Goal: Task Accomplishment & Management: Manage account settings

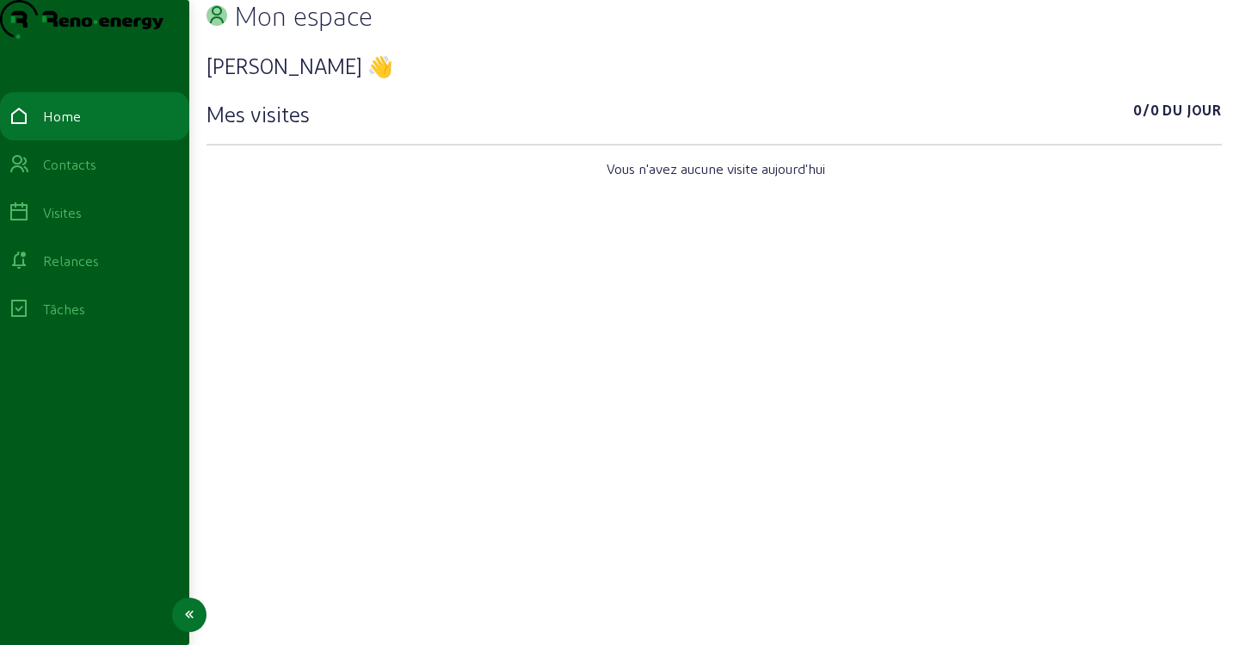
click at [90, 271] on div "Relances" at bounding box center [71, 260] width 56 height 21
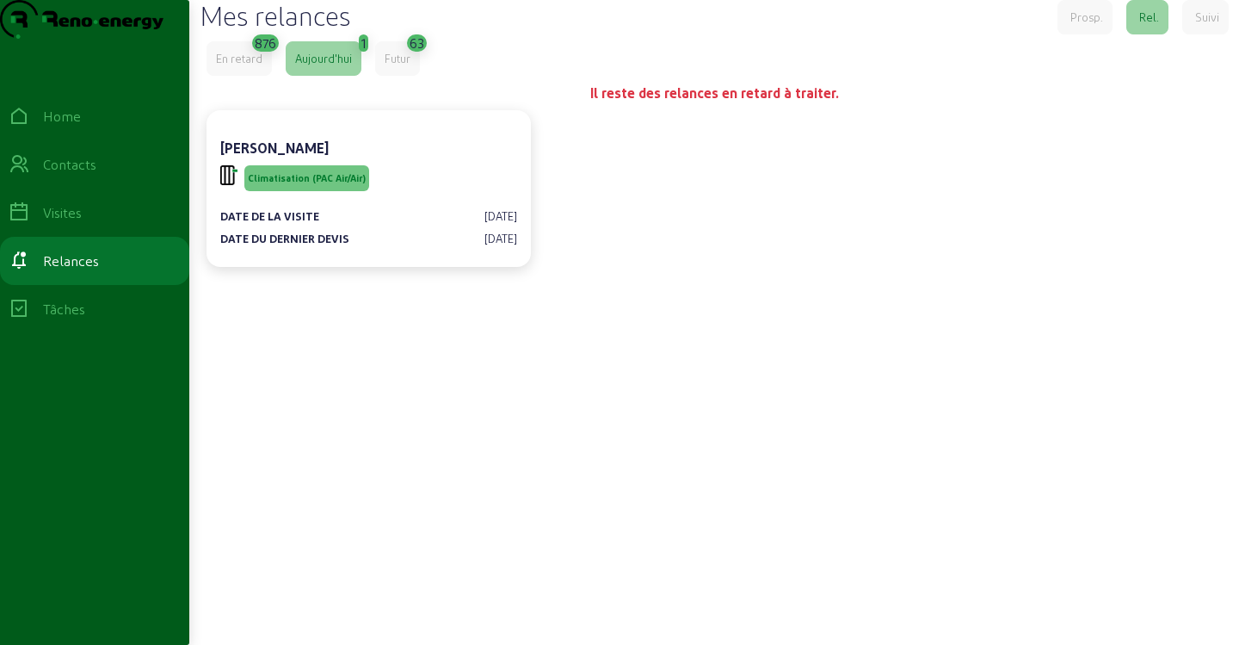
click at [250, 76] on div "En retard" at bounding box center [239, 58] width 65 height 34
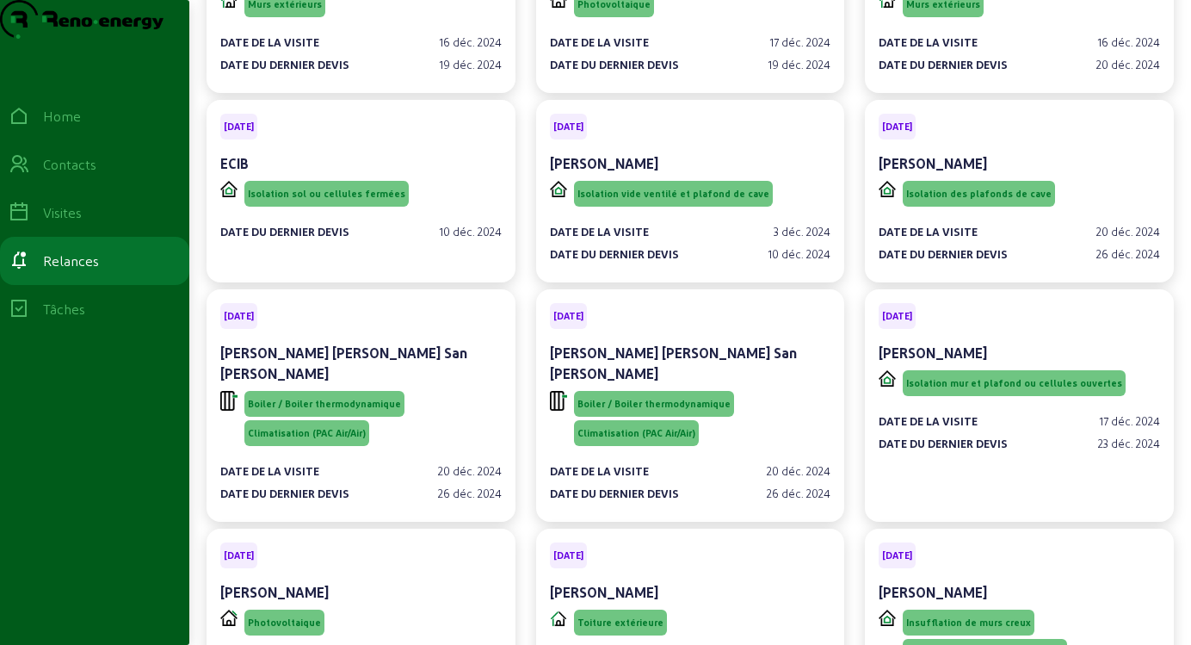
scroll to position [29330, 0]
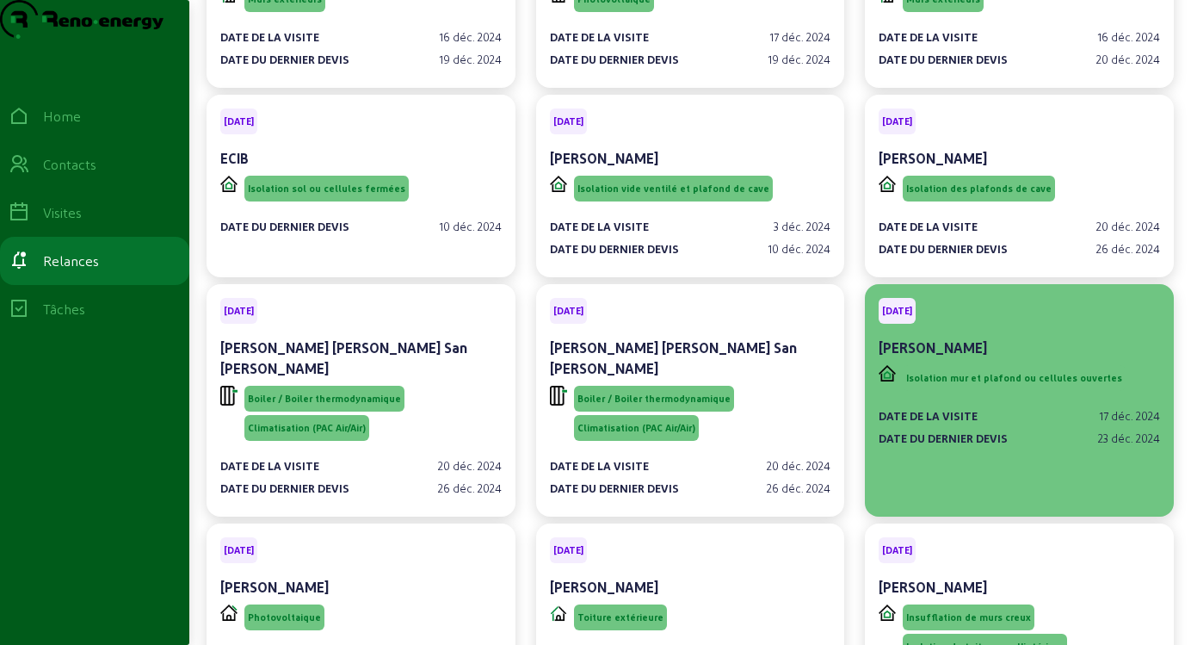
click at [926, 298] on div "[DATE] [PERSON_NAME]" at bounding box center [1019, 330] width 281 height 64
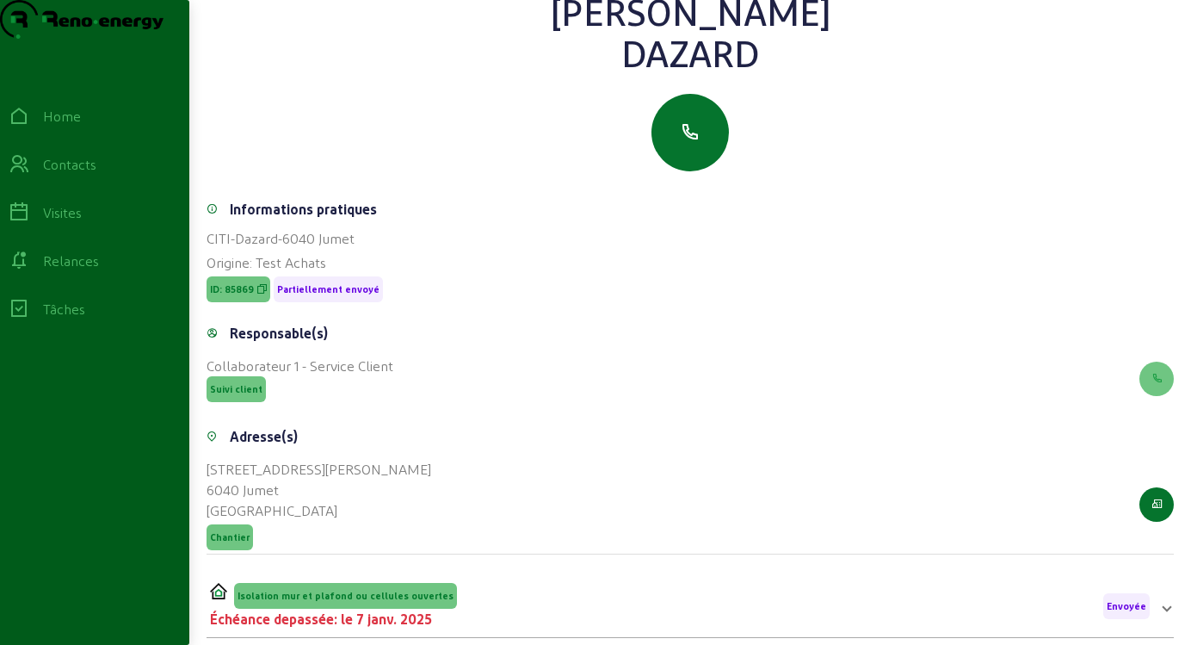
scroll to position [235, 0]
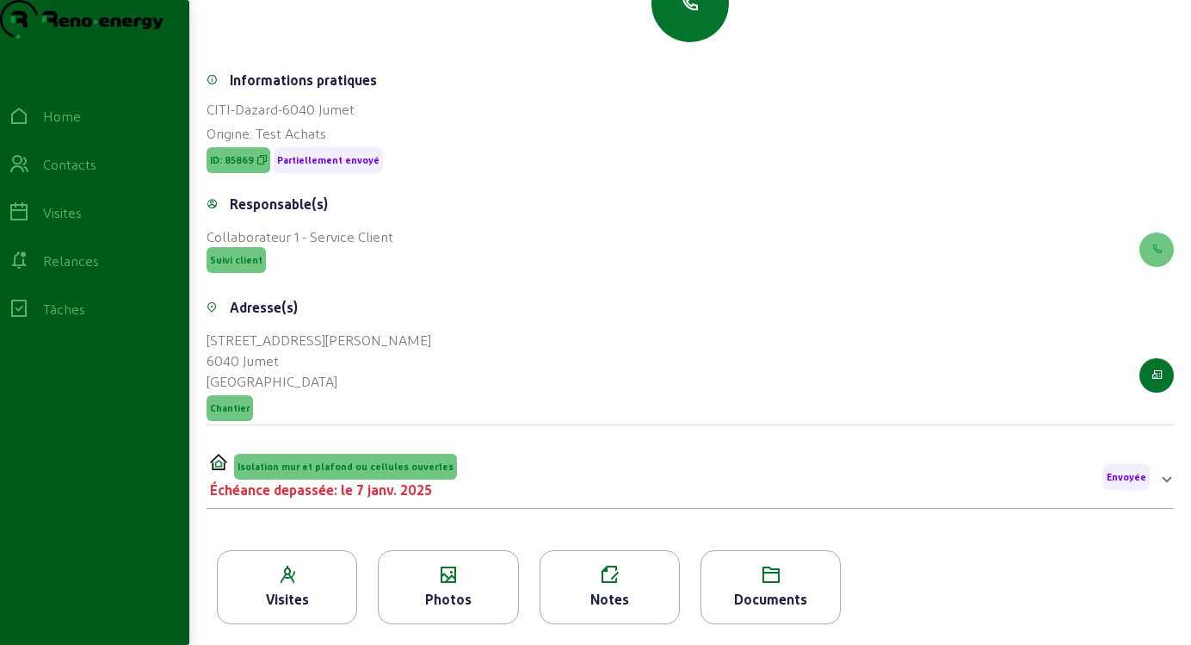
click at [430, 568] on icon at bounding box center [448, 575] width 139 height 21
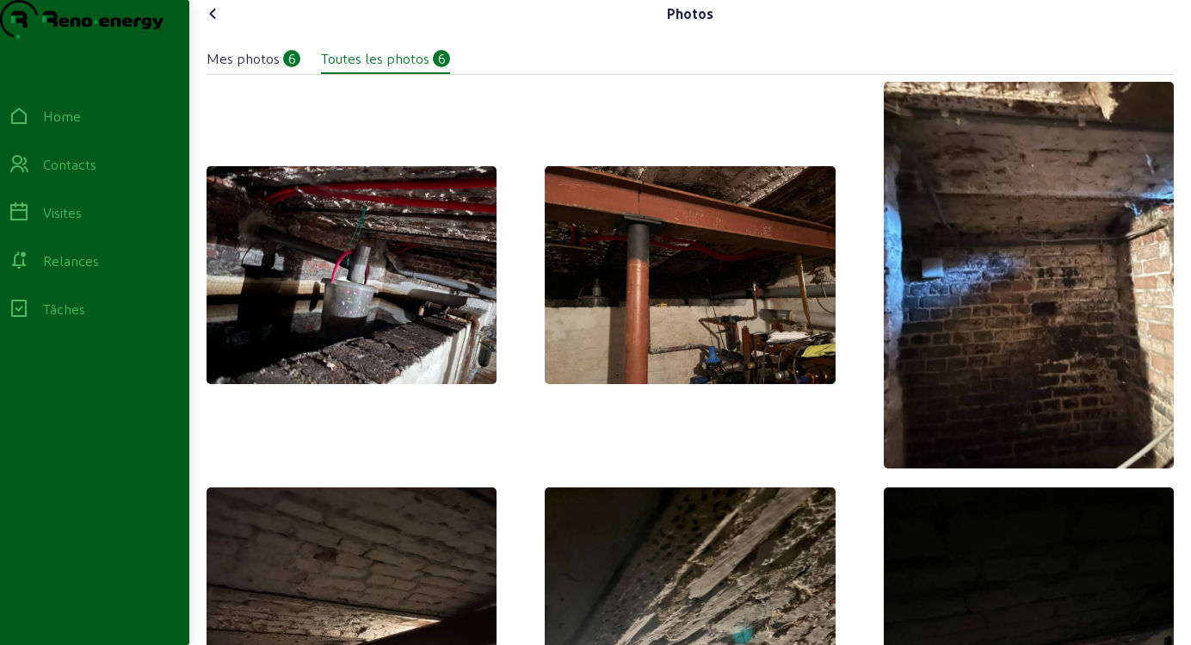
click at [219, 24] on icon at bounding box center [213, 13] width 21 height 21
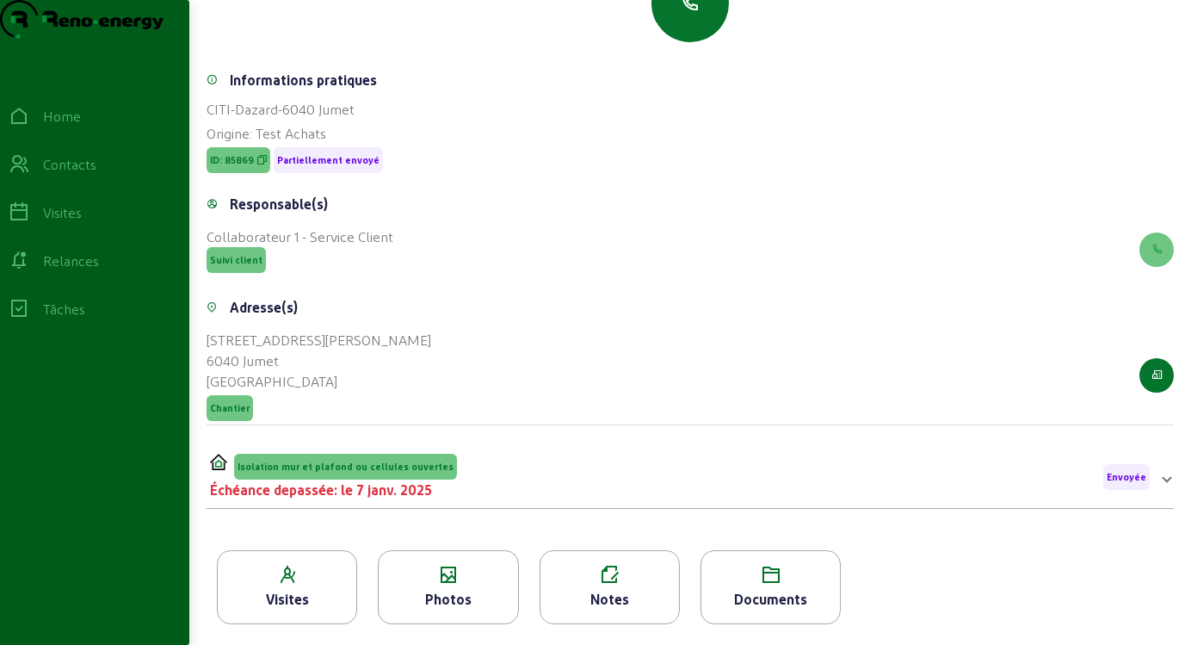
scroll to position [235, 0]
click at [752, 576] on icon at bounding box center [770, 575] width 139 height 21
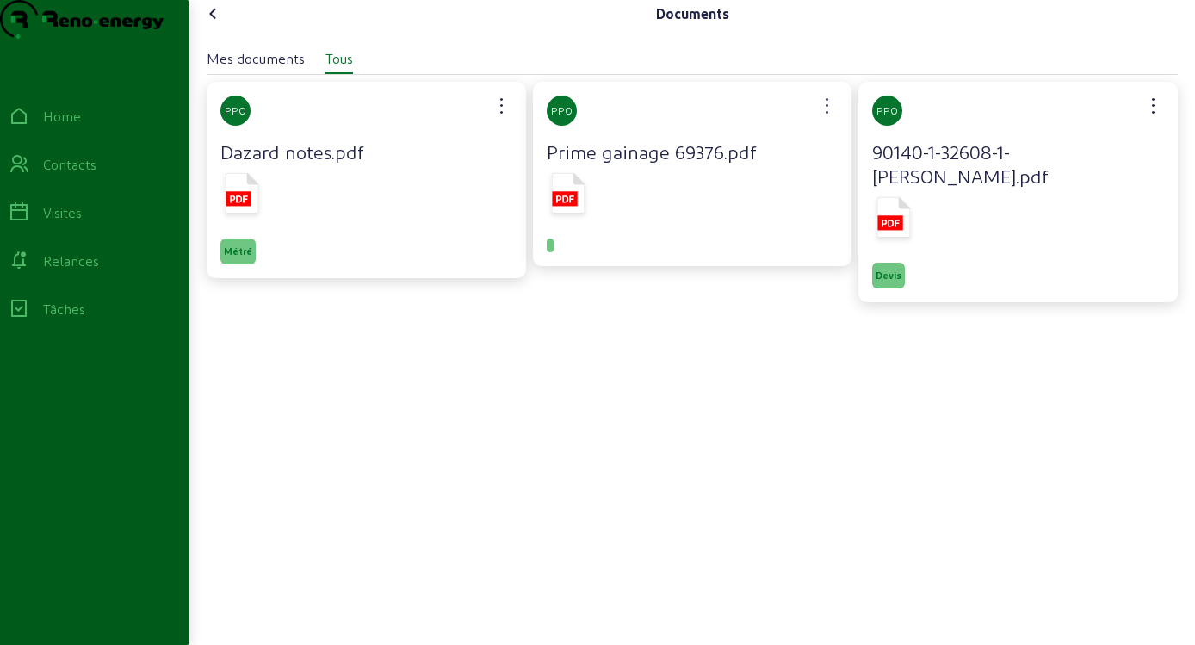
click at [890, 226] on icon at bounding box center [890, 222] width 18 height 7
click at [215, 24] on icon at bounding box center [213, 13] width 21 height 21
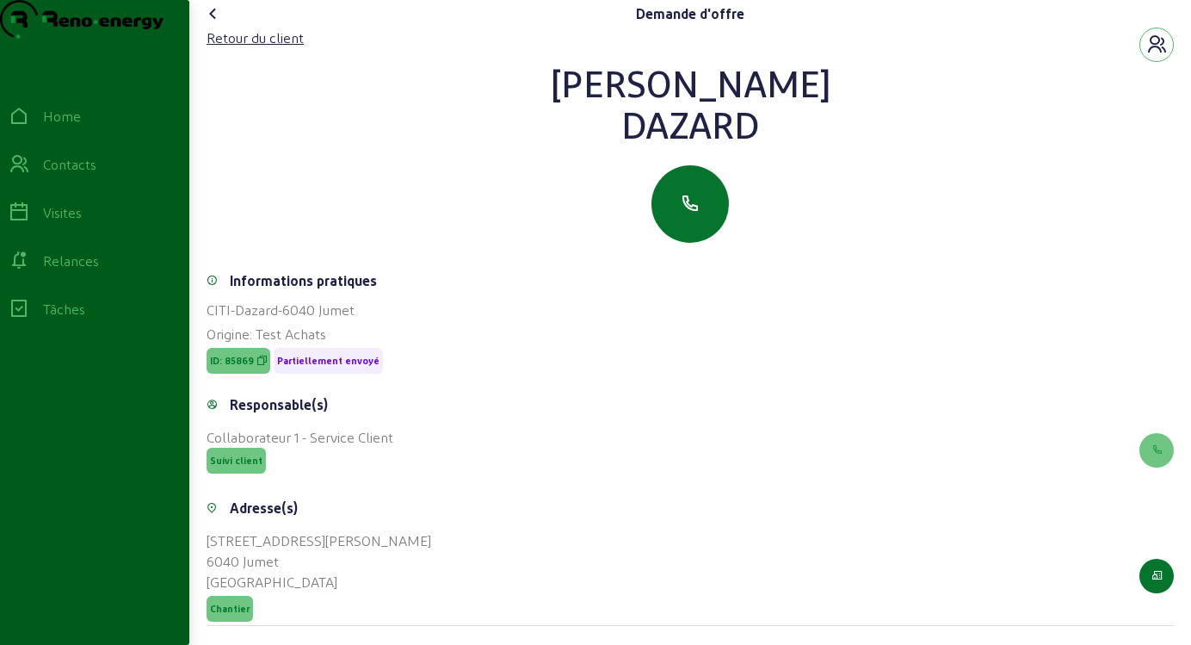
scroll to position [235, 0]
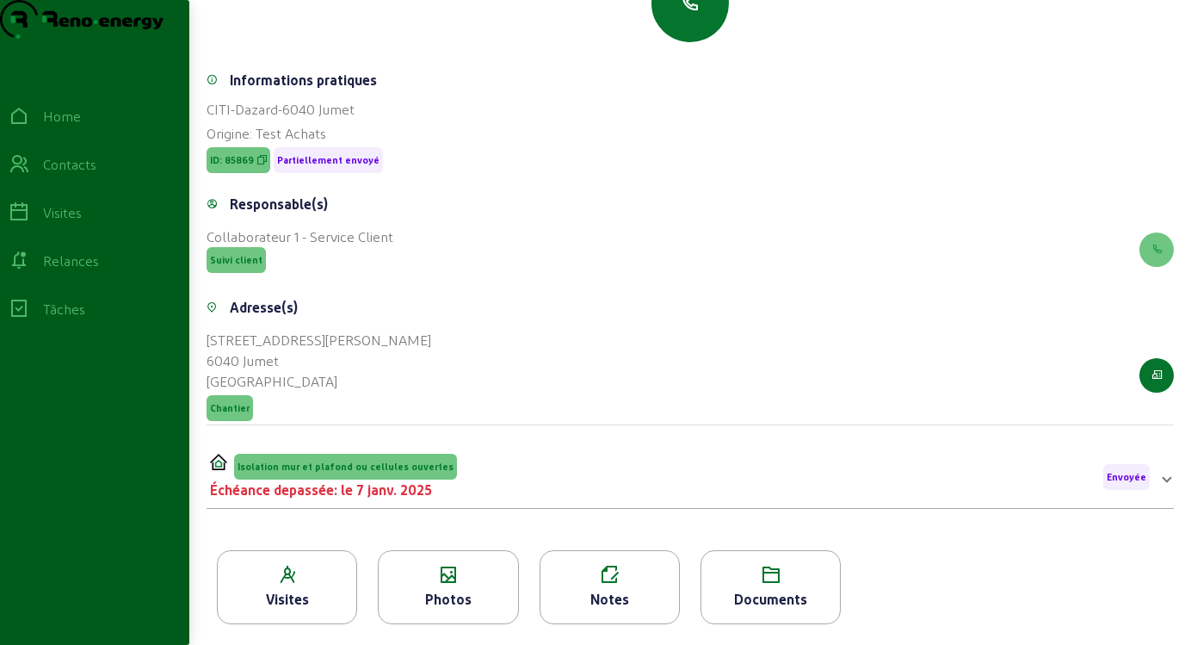
click at [398, 484] on div "Échéance depassée: le 7 janv. 2025" at bounding box center [333, 489] width 247 height 21
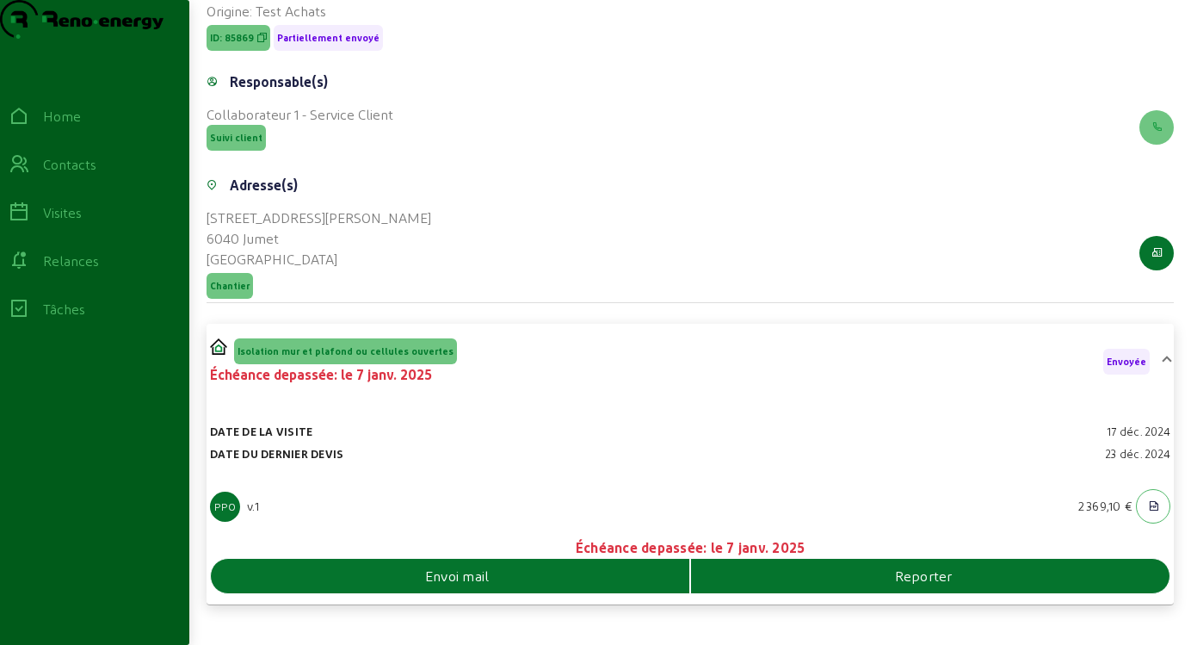
scroll to position [454, 0]
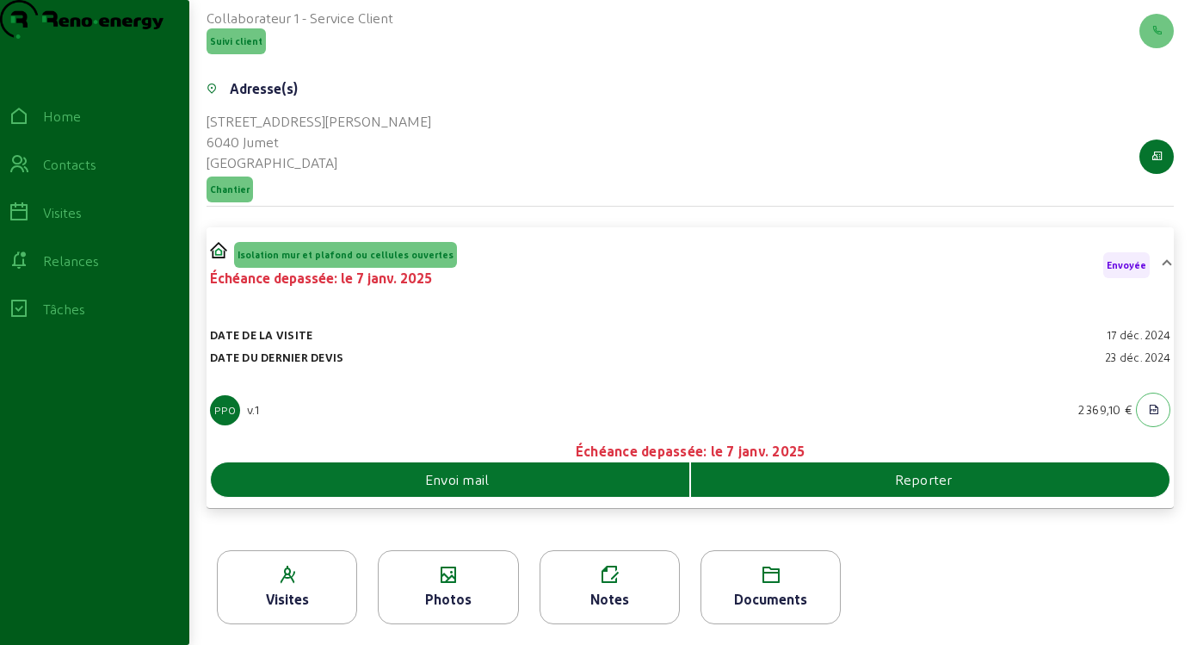
click at [905, 481] on span "Reporter" at bounding box center [924, 479] width 58 height 21
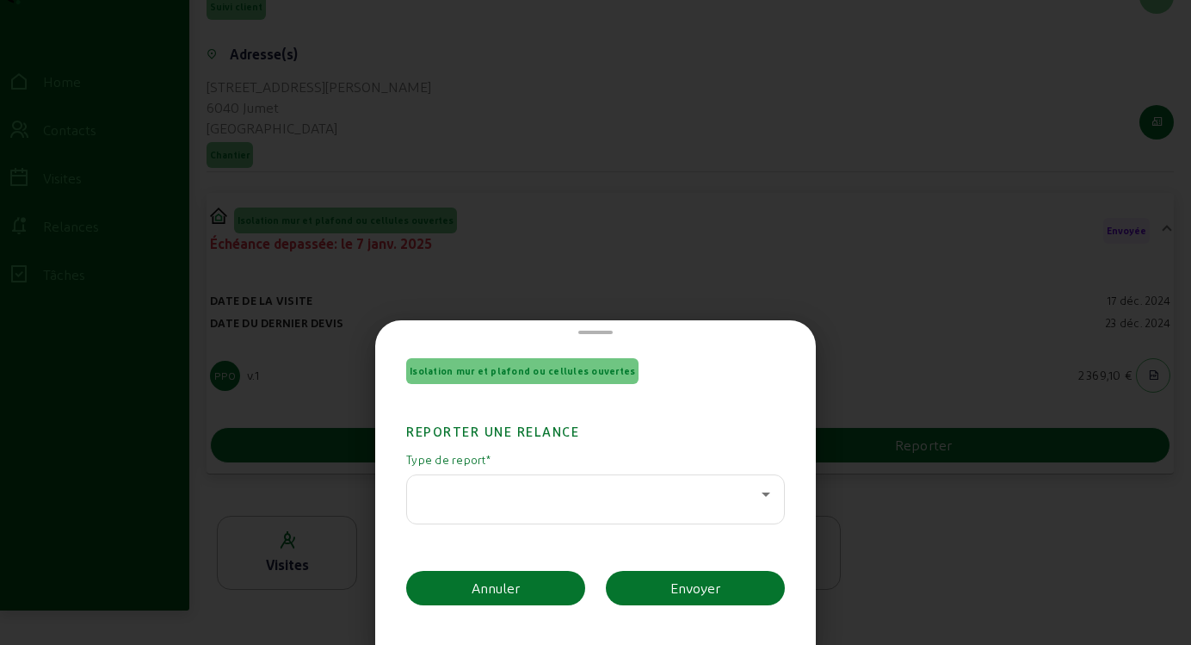
scroll to position [0, 0]
click at [762, 492] on icon at bounding box center [766, 494] width 9 height 4
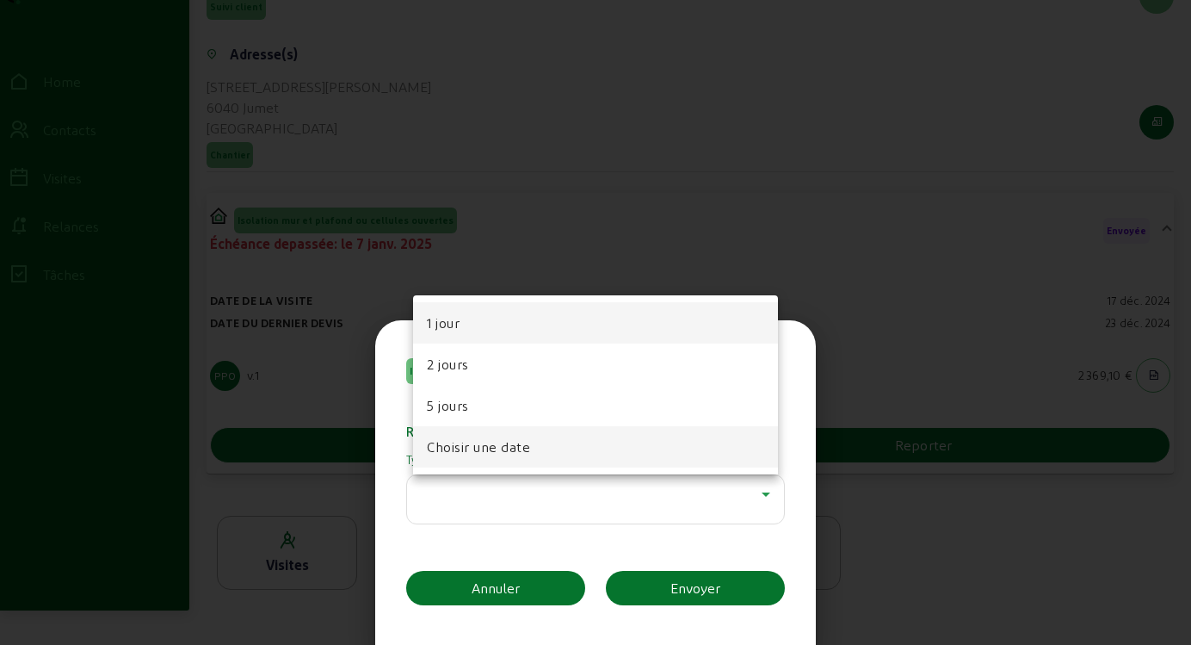
click at [534, 450] on mat-option "Choisir une date" at bounding box center [595, 446] width 365 height 41
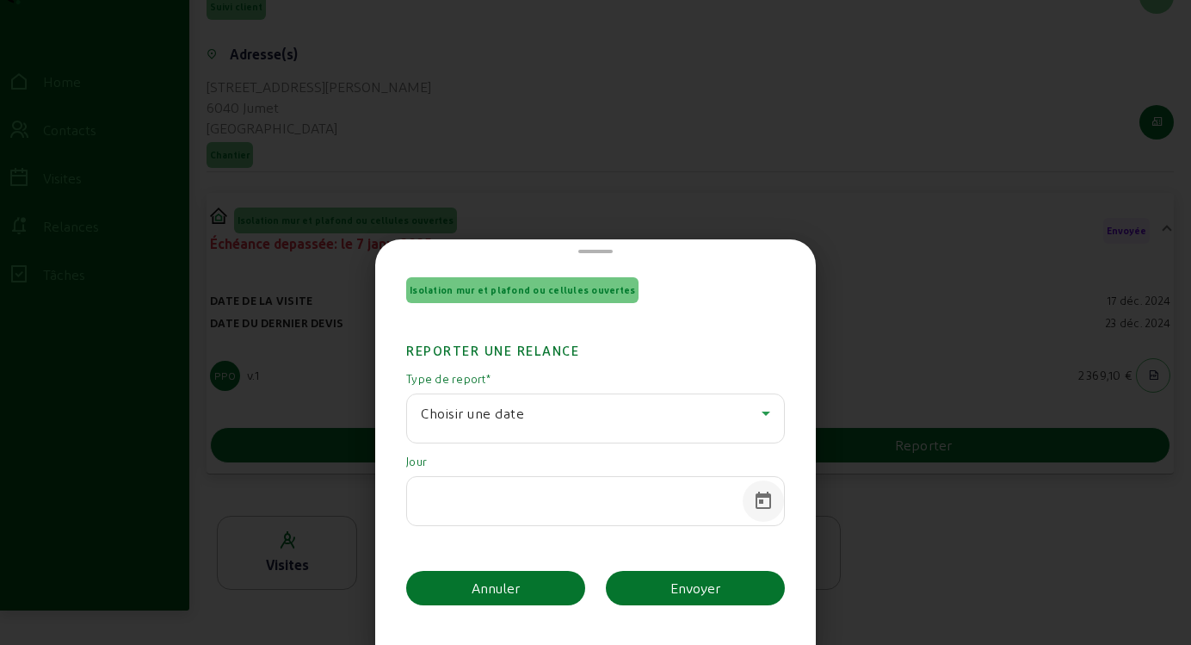
click at [753, 497] on span "Open calendar" at bounding box center [763, 500] width 41 height 41
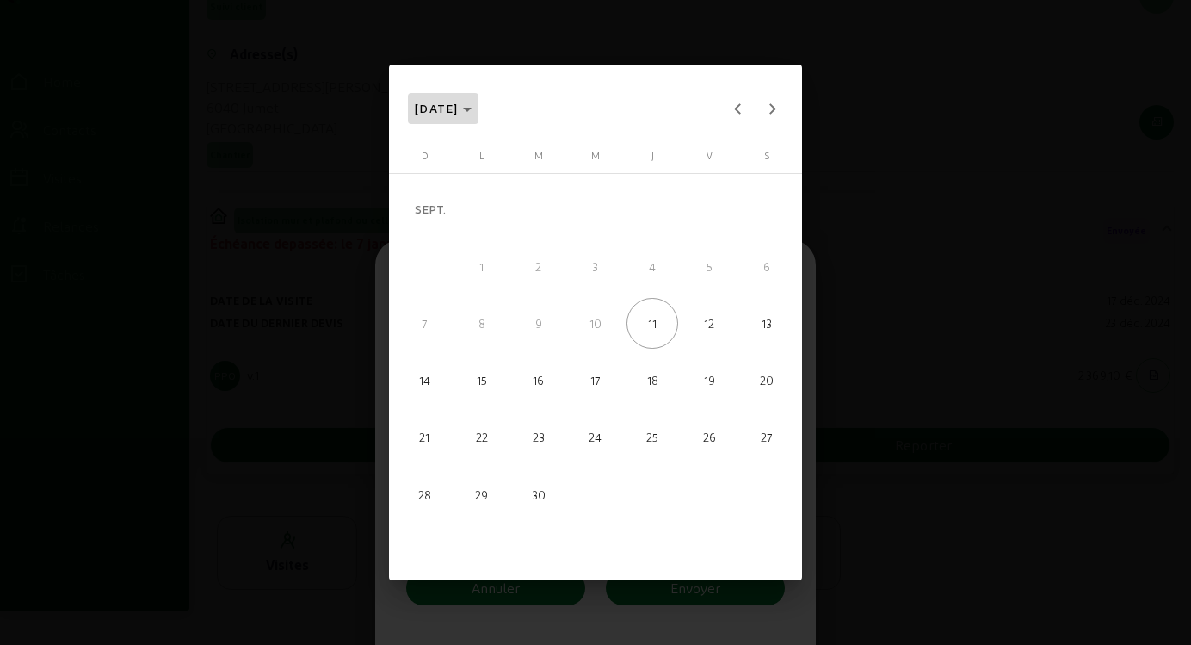
click at [472, 109] on polygon "Choose month and year" at bounding box center [467, 110] width 9 height 4
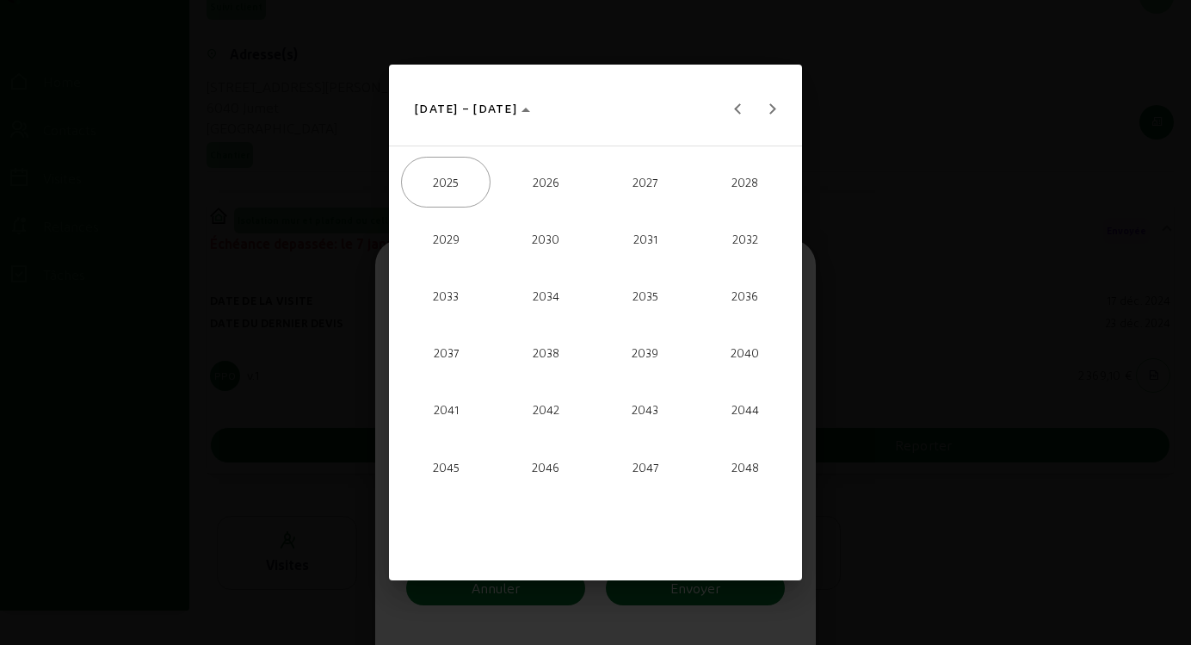
click at [547, 186] on span "2026" at bounding box center [546, 183] width 90 height 52
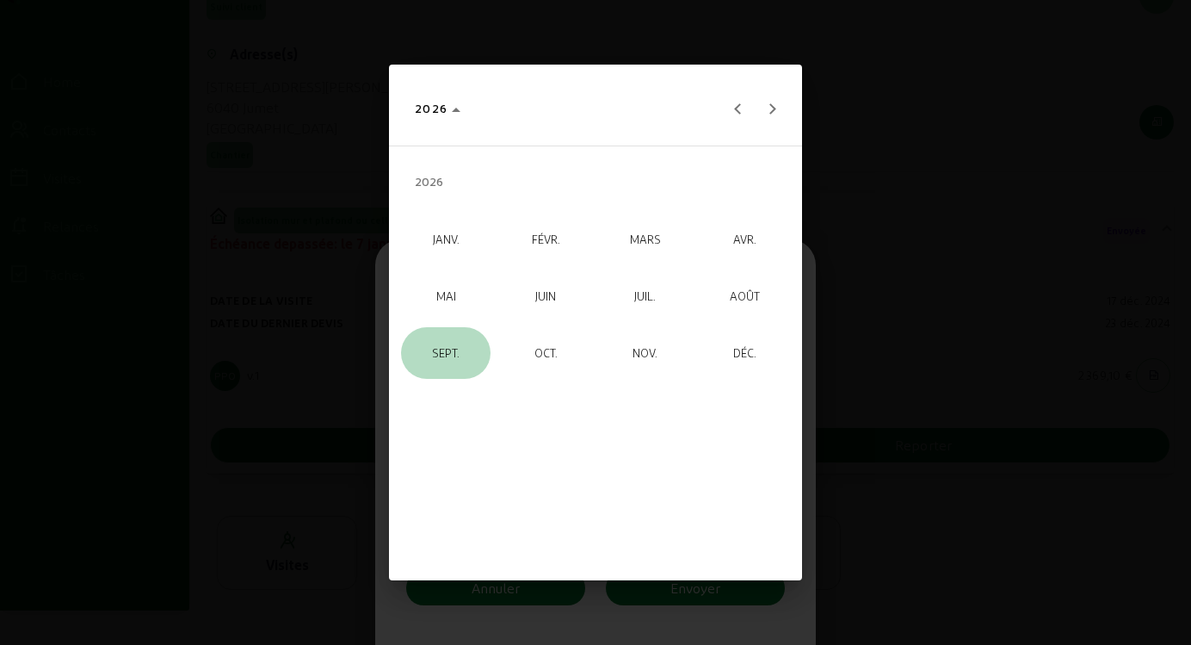
click at [441, 365] on span "SEPT." at bounding box center [446, 353] width 90 height 52
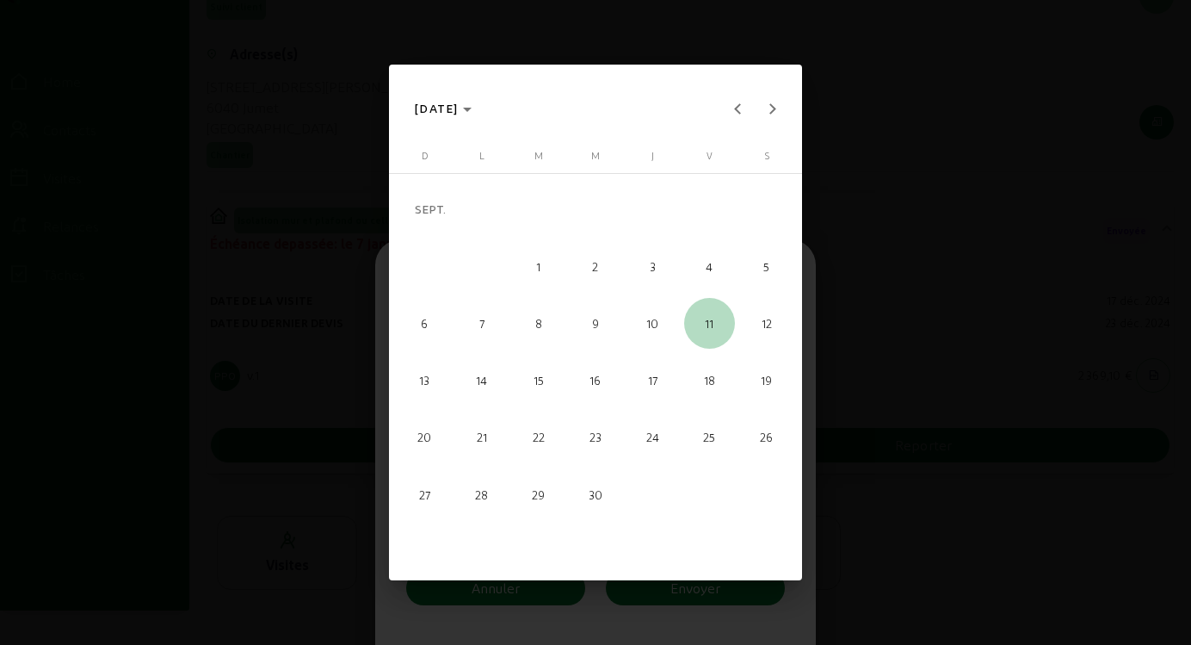
click at [713, 320] on span "11" at bounding box center [710, 324] width 52 height 52
type input "[DATE]"
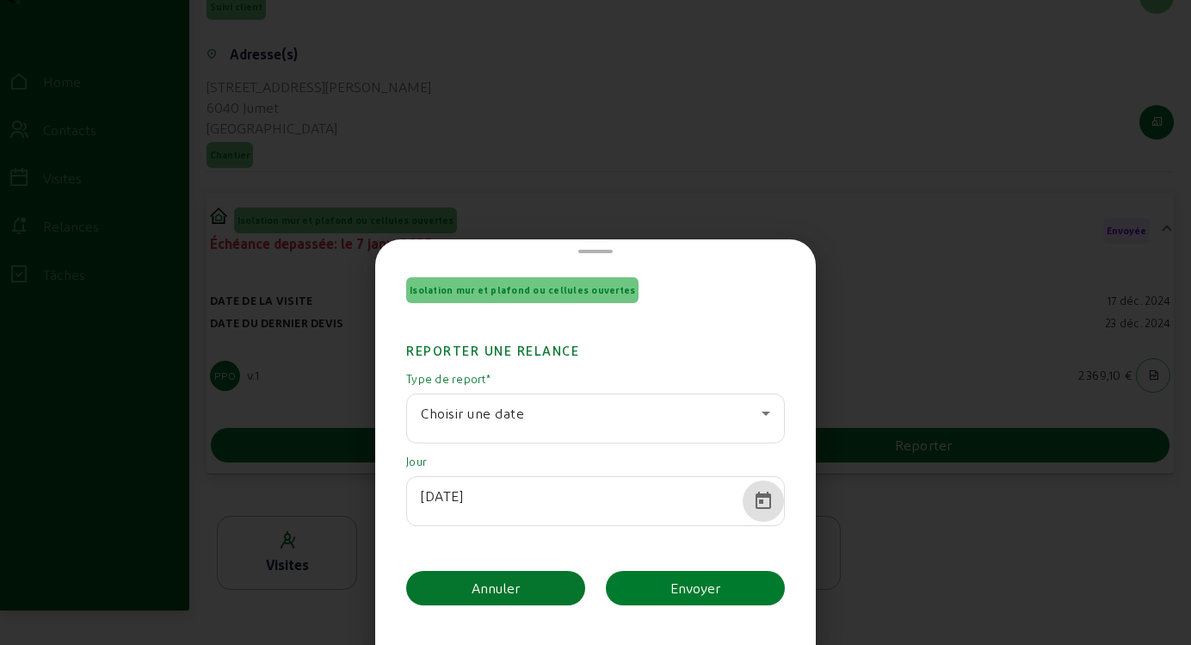
click at [707, 589] on div "Envoyer" at bounding box center [695, 588] width 50 height 21
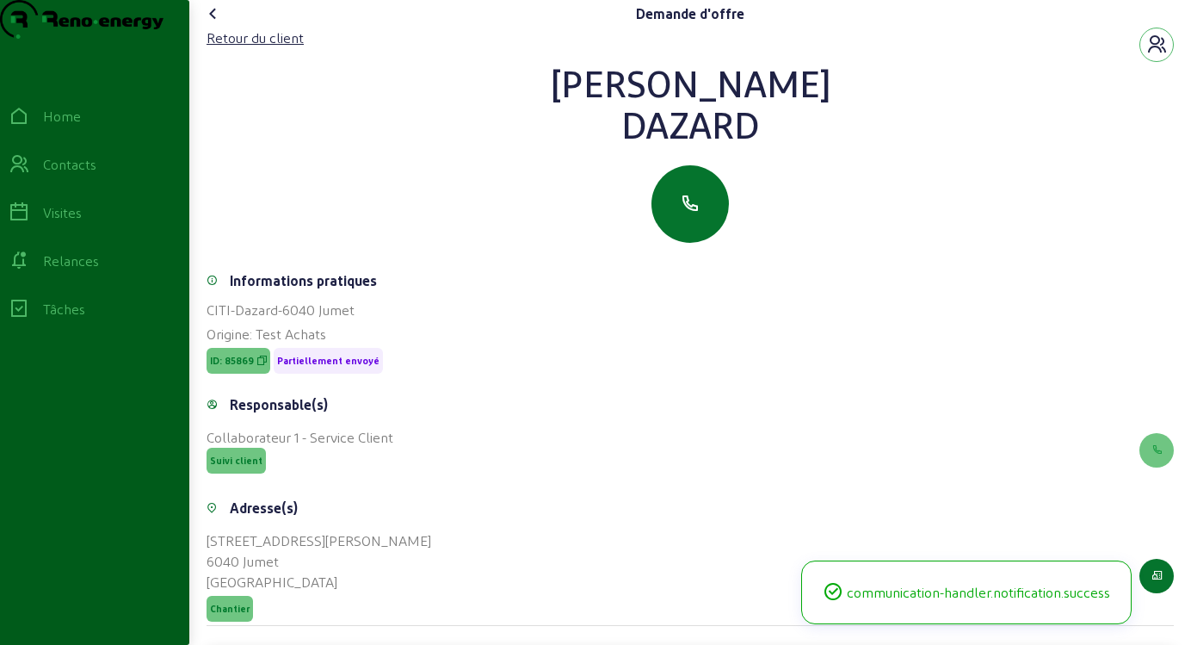
scroll to position [454, 0]
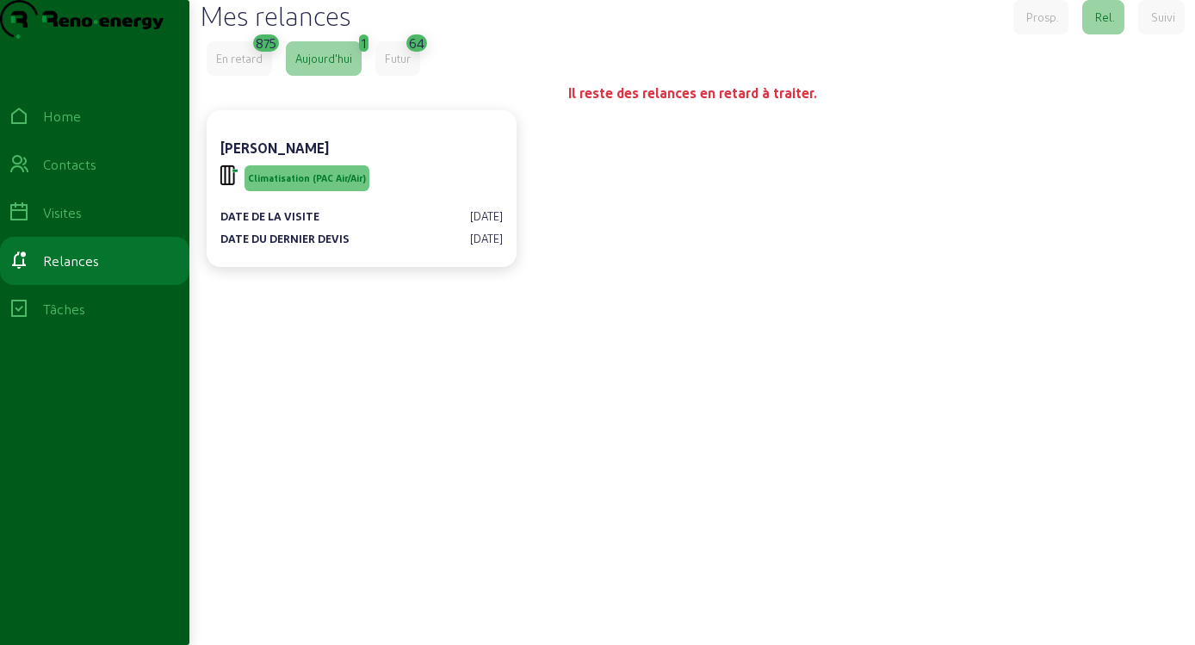
click at [236, 66] on div "En retard" at bounding box center [239, 58] width 46 height 15
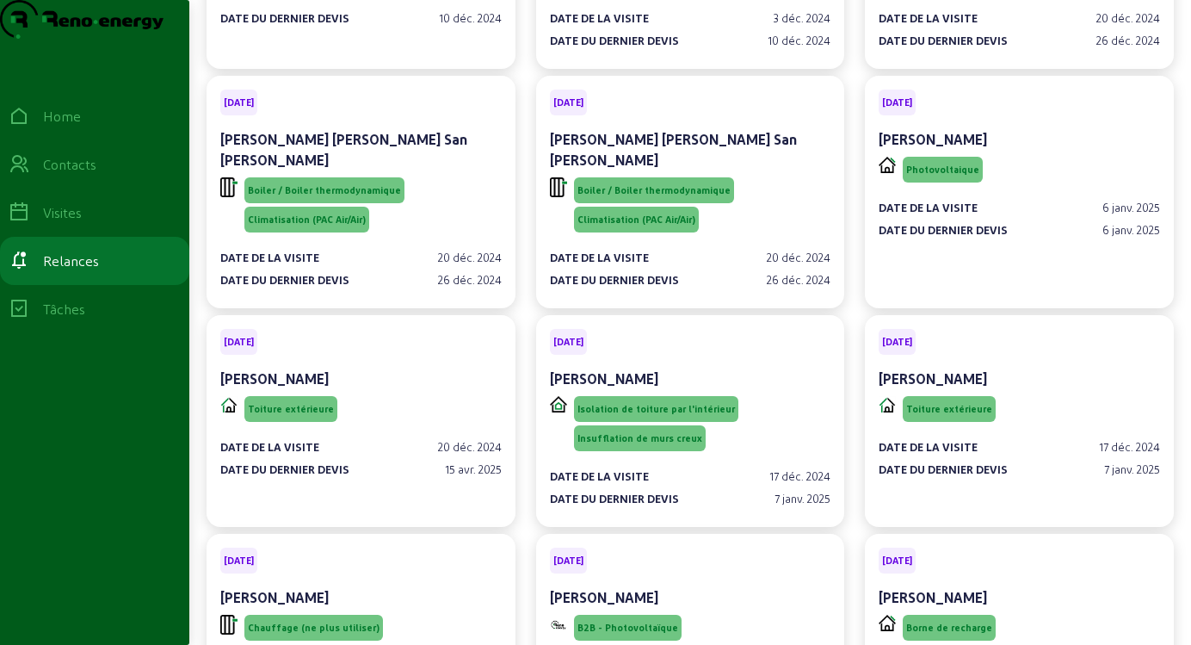
scroll to position [29531, 0]
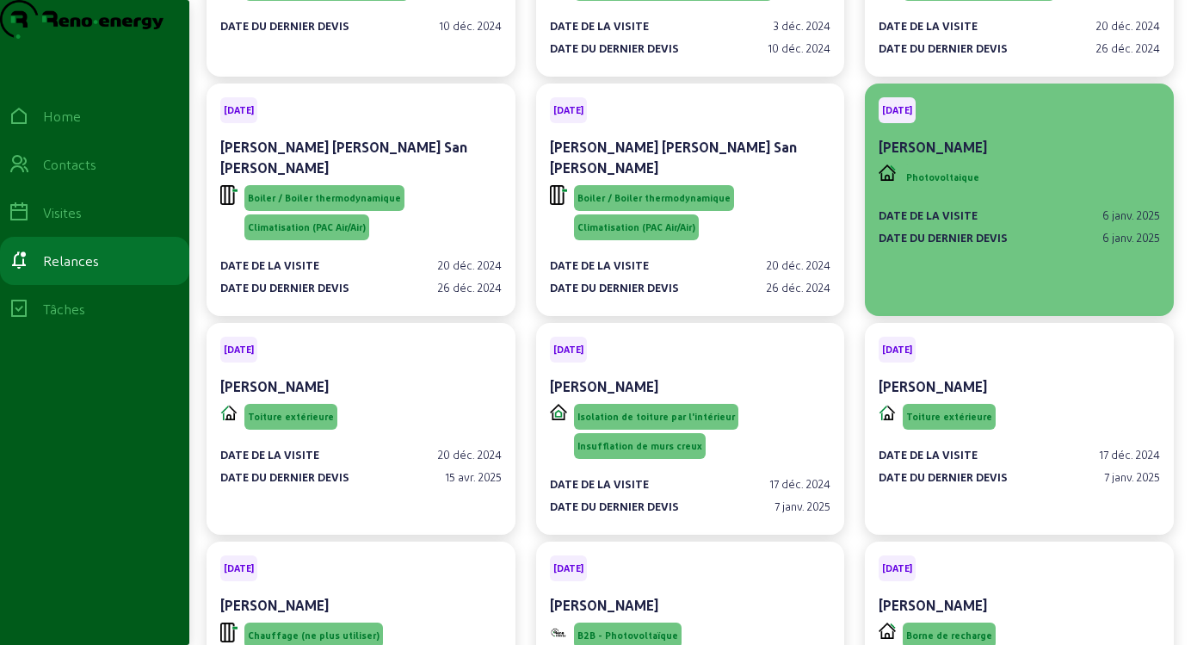
click at [929, 164] on span "Photovoltaique" at bounding box center [943, 177] width 80 height 26
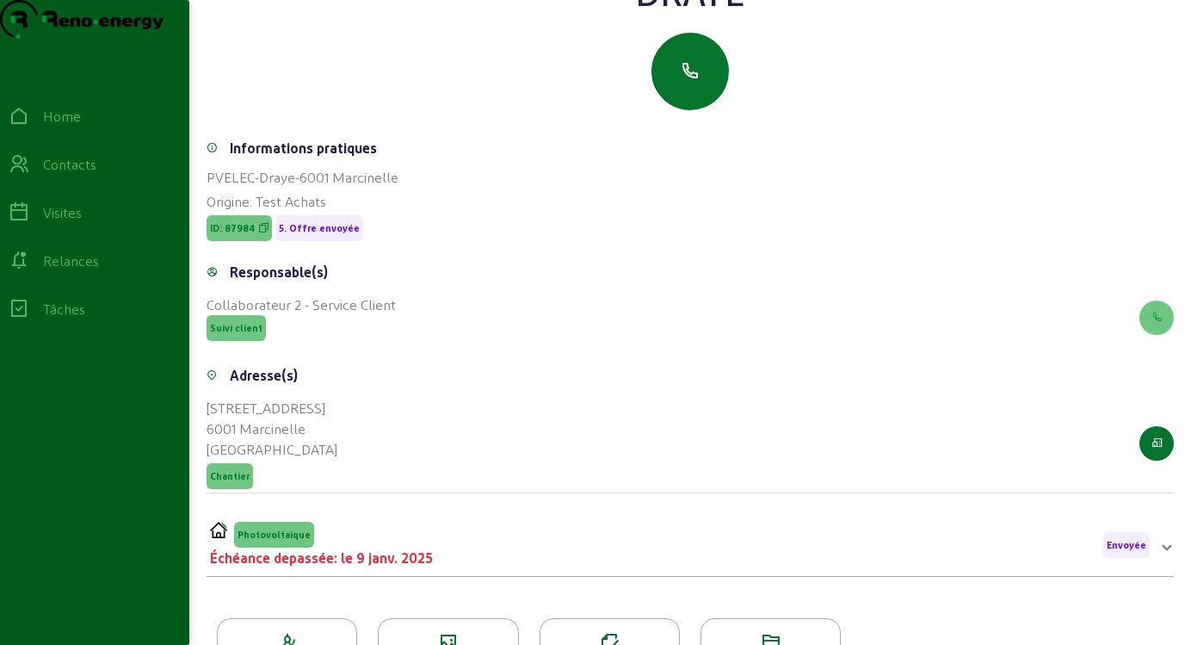
scroll to position [235, 0]
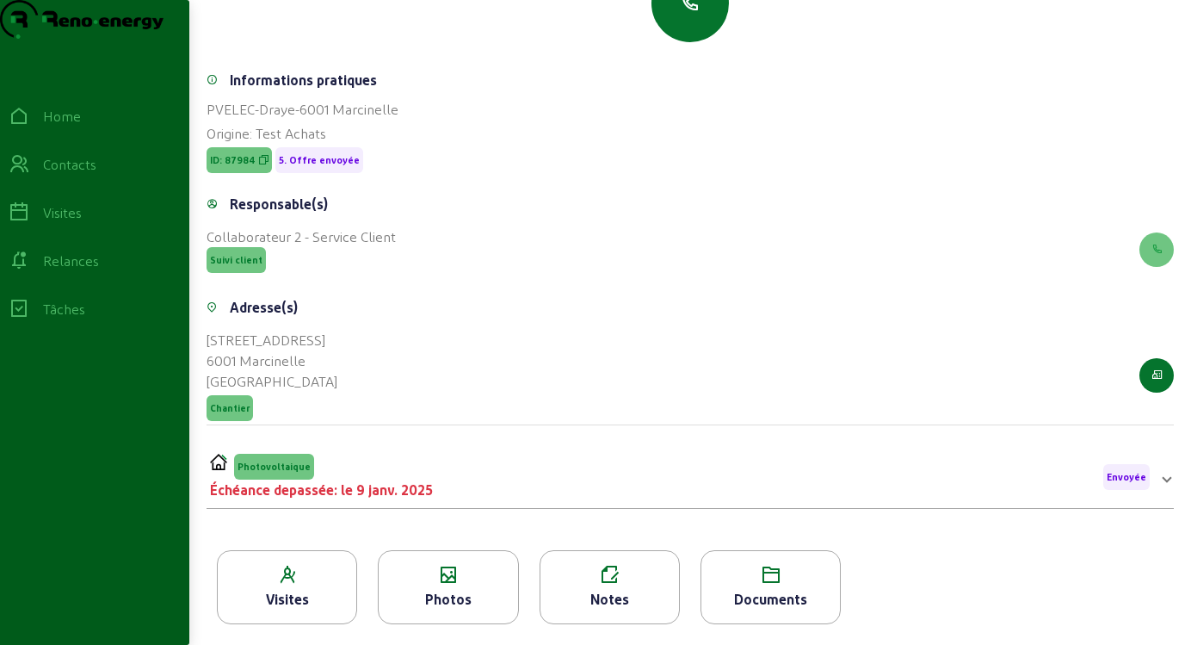
click at [387, 482] on div "Échéance depassée: le 9 janv. 2025" at bounding box center [321, 489] width 223 height 21
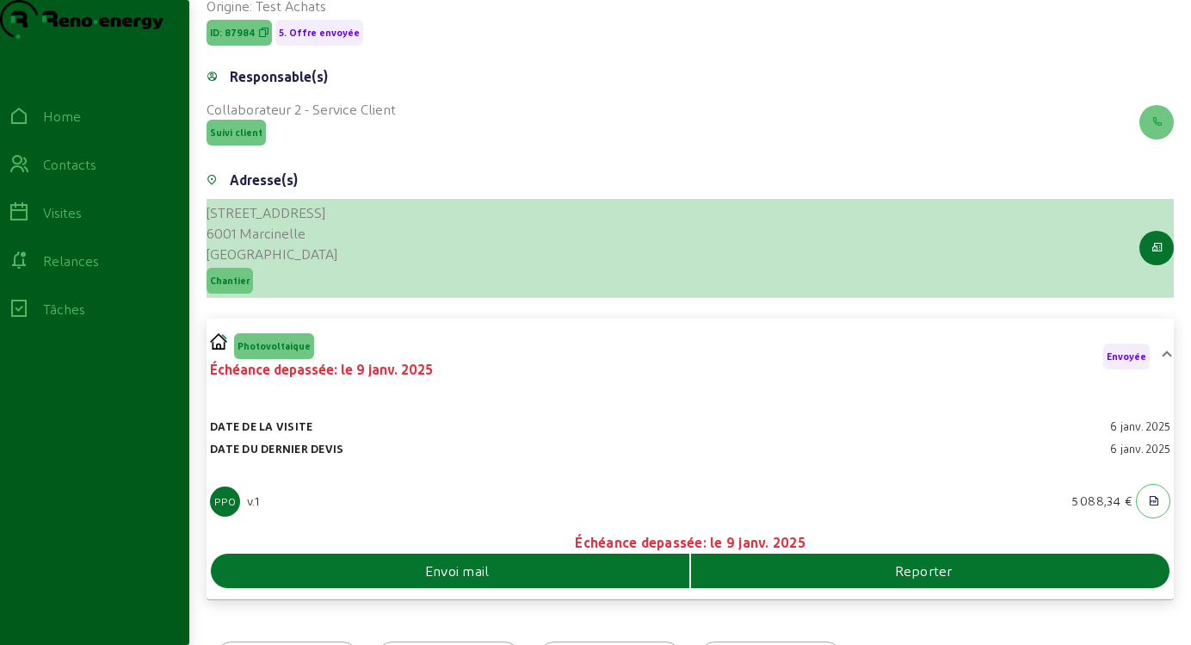
scroll to position [454, 0]
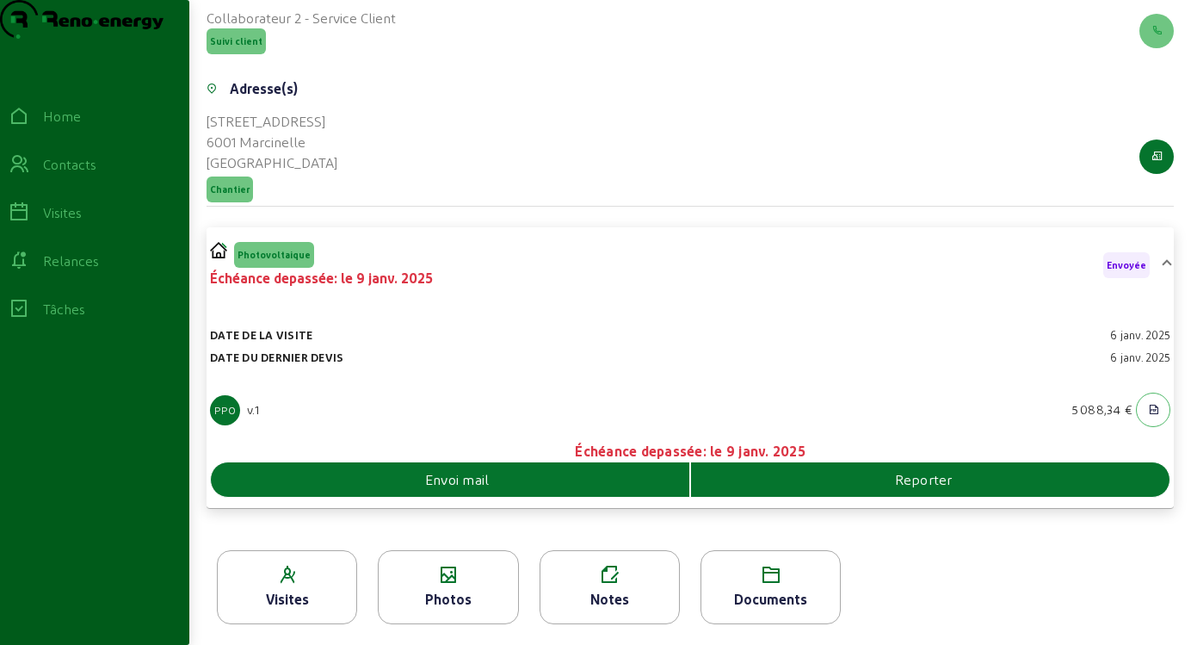
click at [458, 585] on div "Photos" at bounding box center [448, 587] width 140 height 74
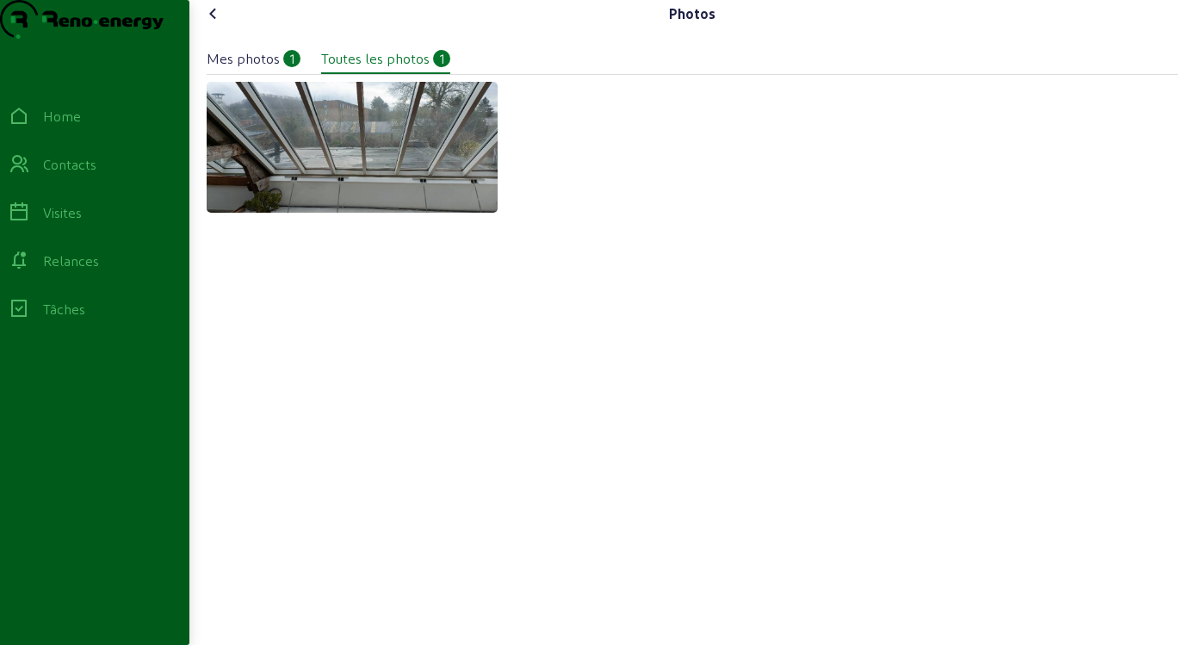
click at [216, 24] on icon at bounding box center [213, 13] width 21 height 21
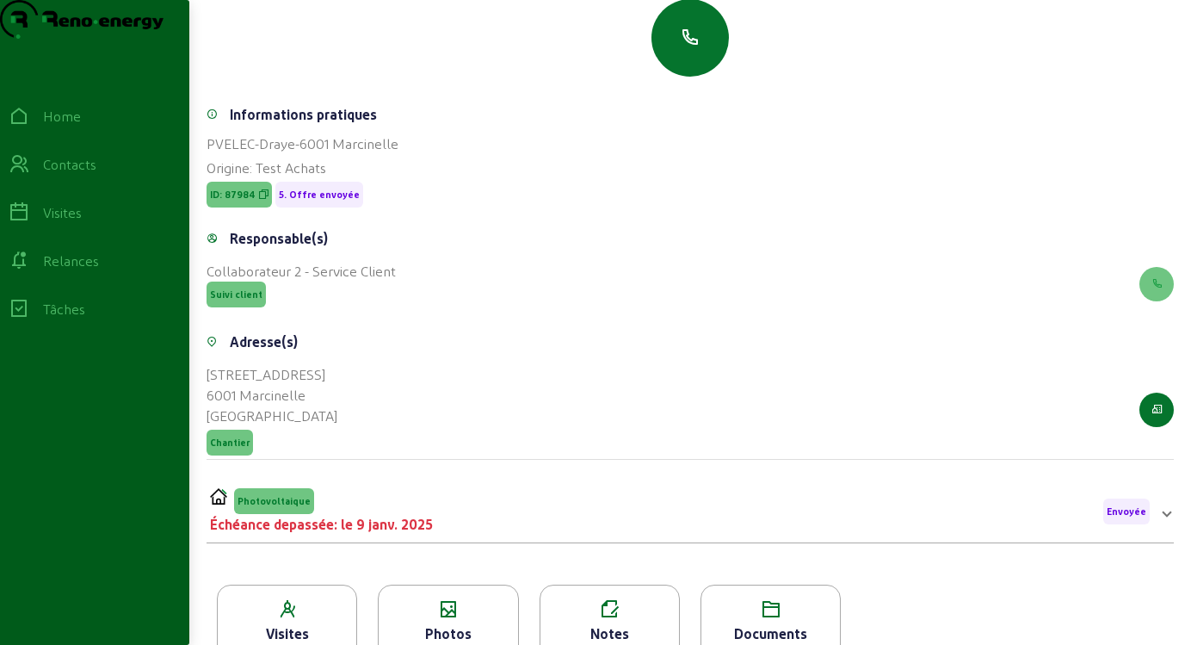
scroll to position [235, 0]
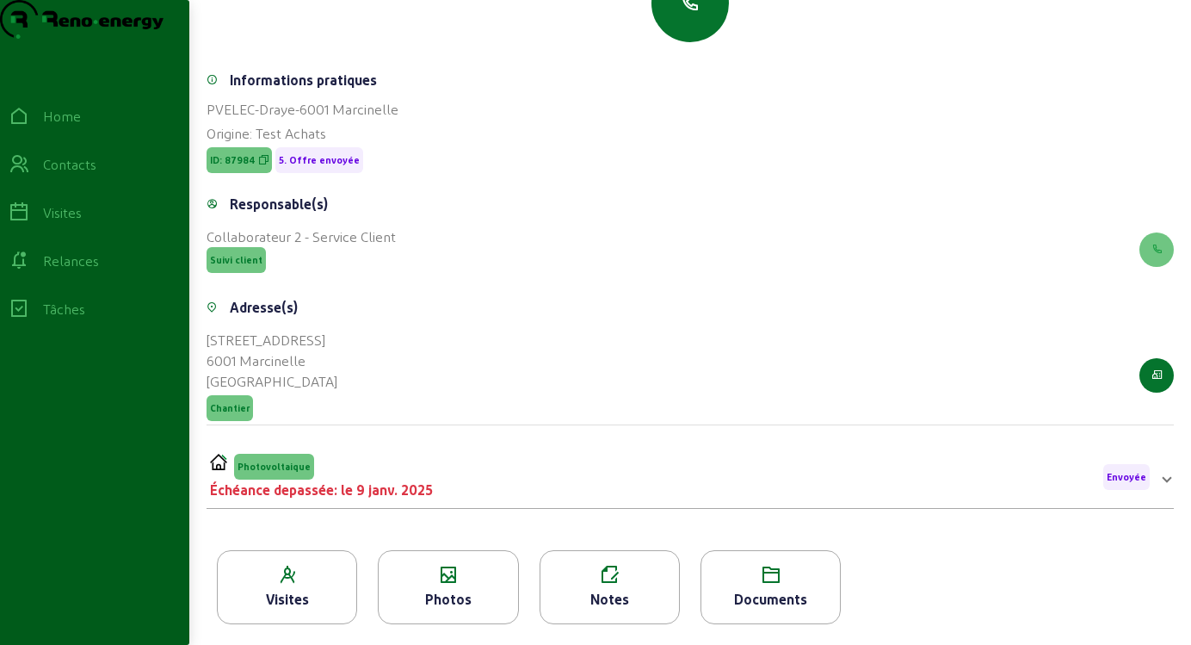
click at [411, 485] on div "Échéance depassée: le 9 janv. 2025" at bounding box center [321, 489] width 223 height 21
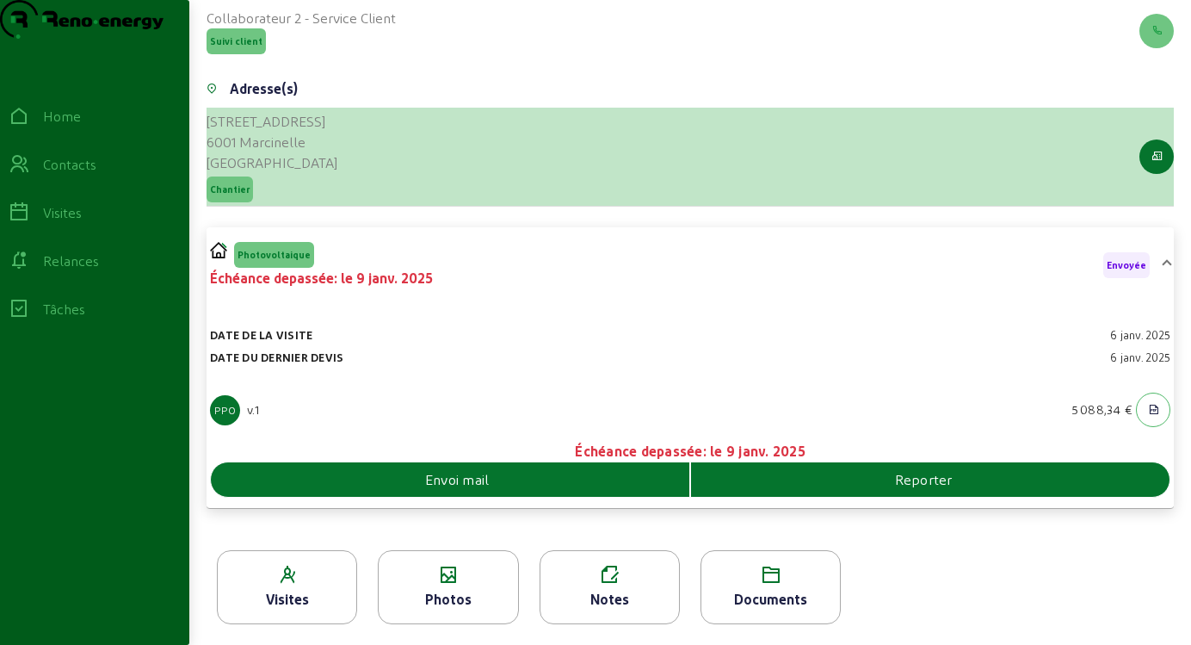
scroll to position [454, 0]
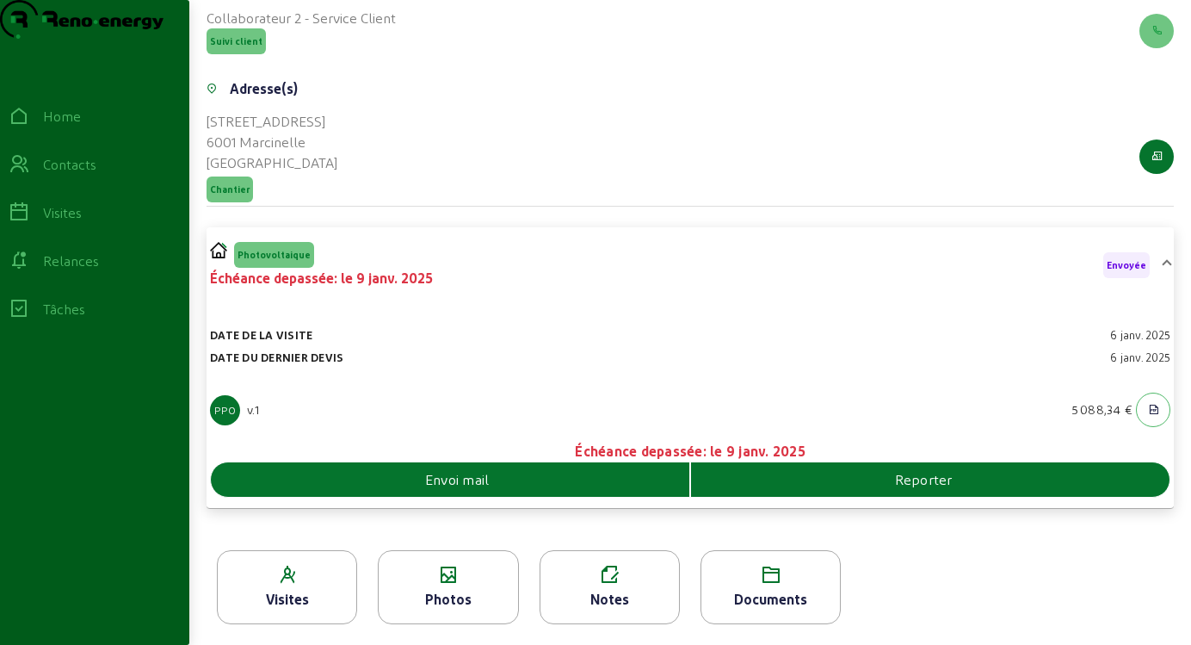
click at [464, 481] on span "Envoi mail" at bounding box center [457, 479] width 65 height 21
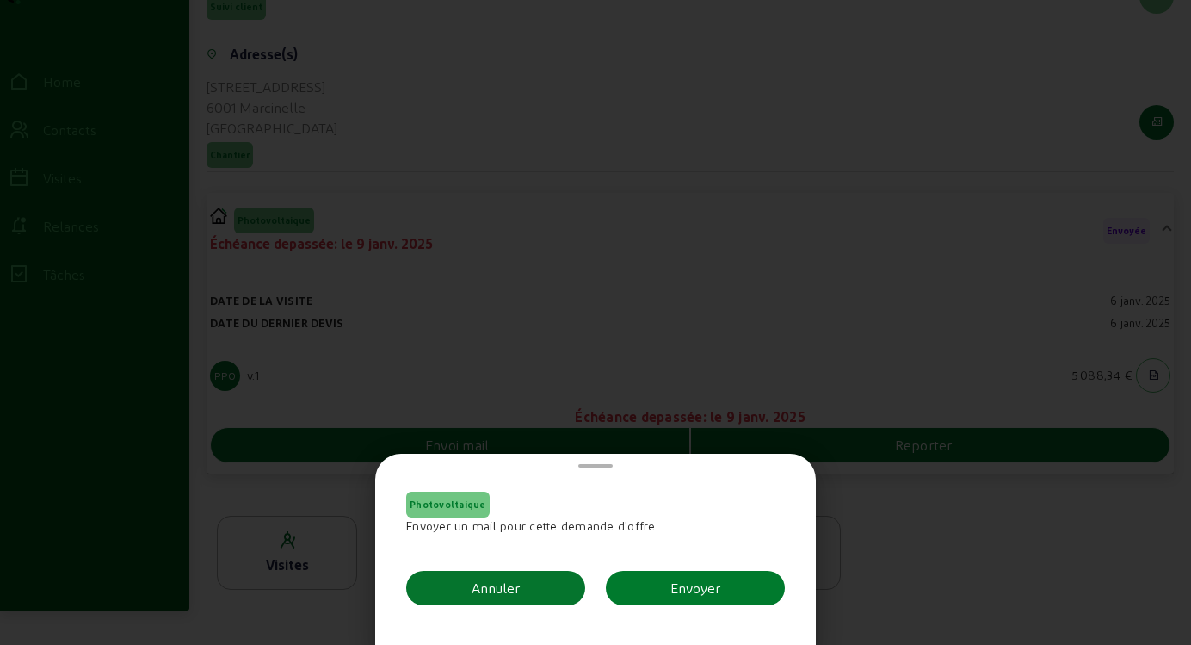
click at [689, 584] on div "Envoyer" at bounding box center [695, 588] width 50 height 21
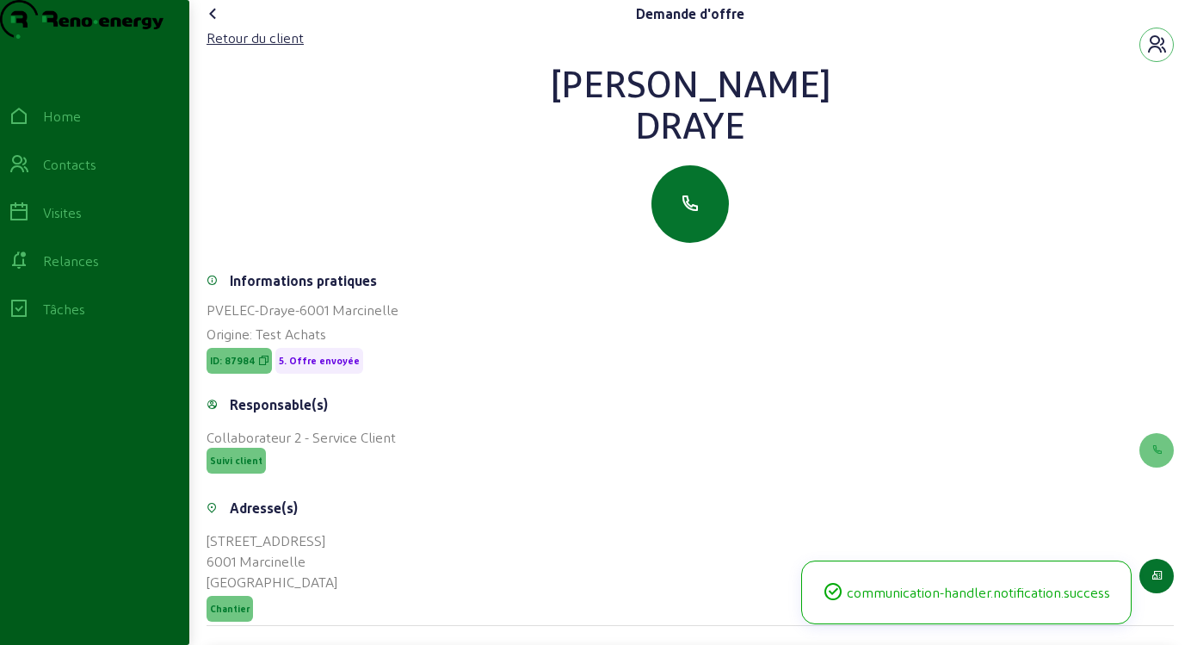
scroll to position [454, 0]
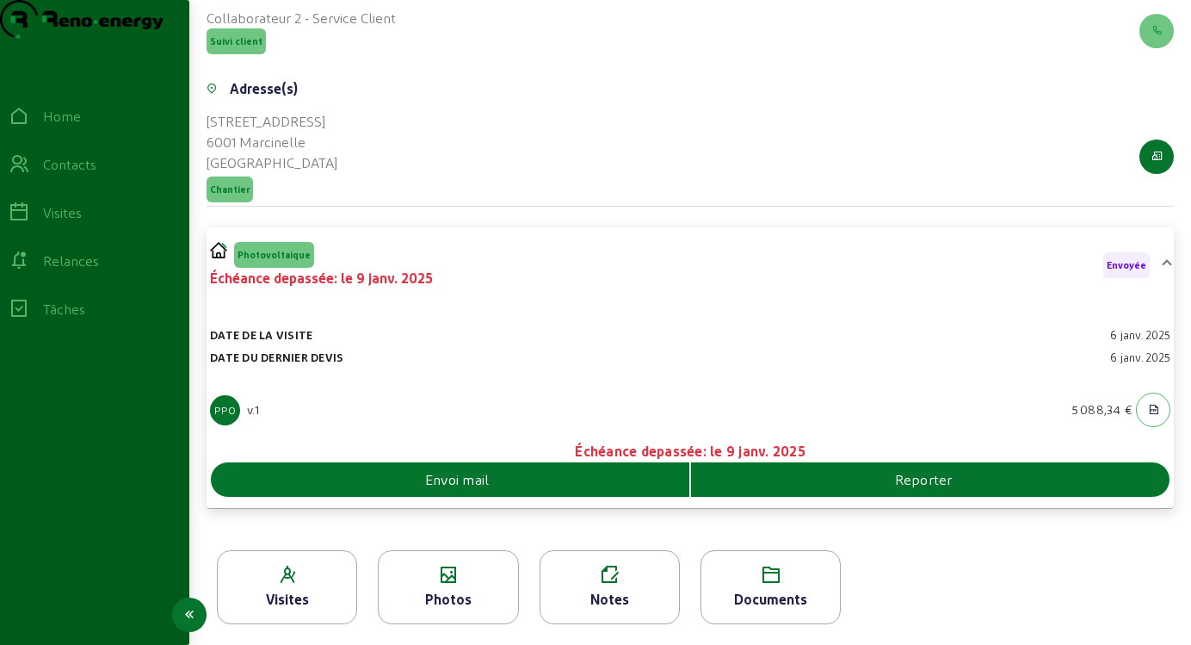
click at [75, 271] on div "Relances" at bounding box center [71, 260] width 56 height 21
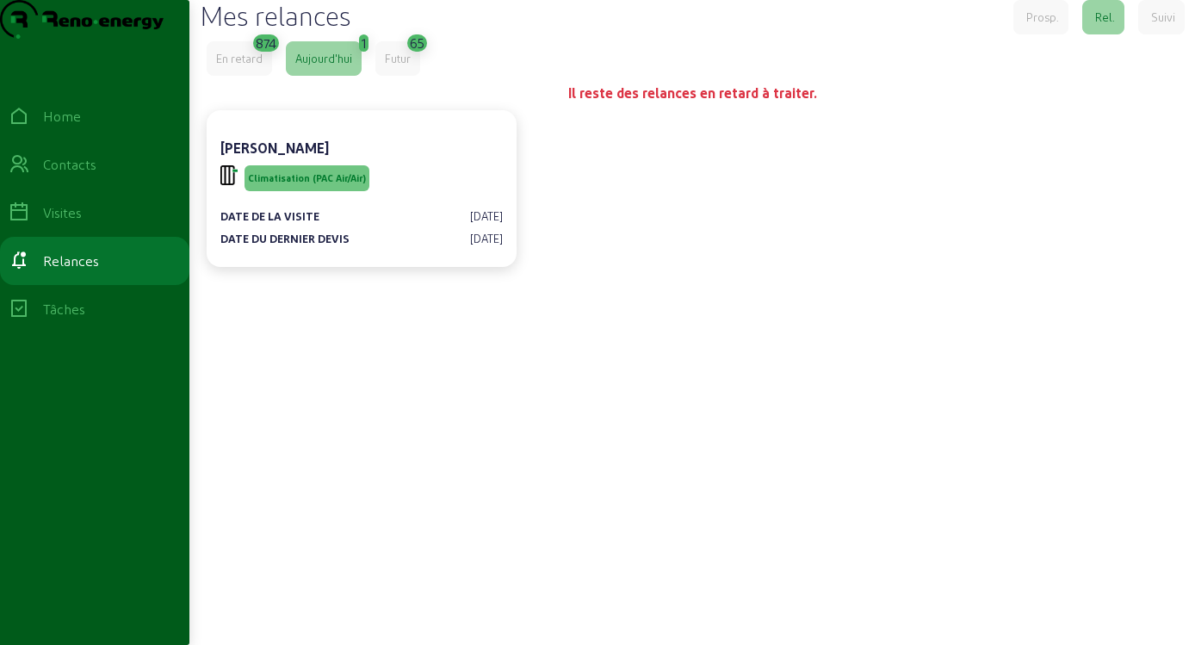
click at [249, 76] on div "En retard" at bounding box center [239, 58] width 65 height 34
